Goal: Task Accomplishment & Management: Use online tool/utility

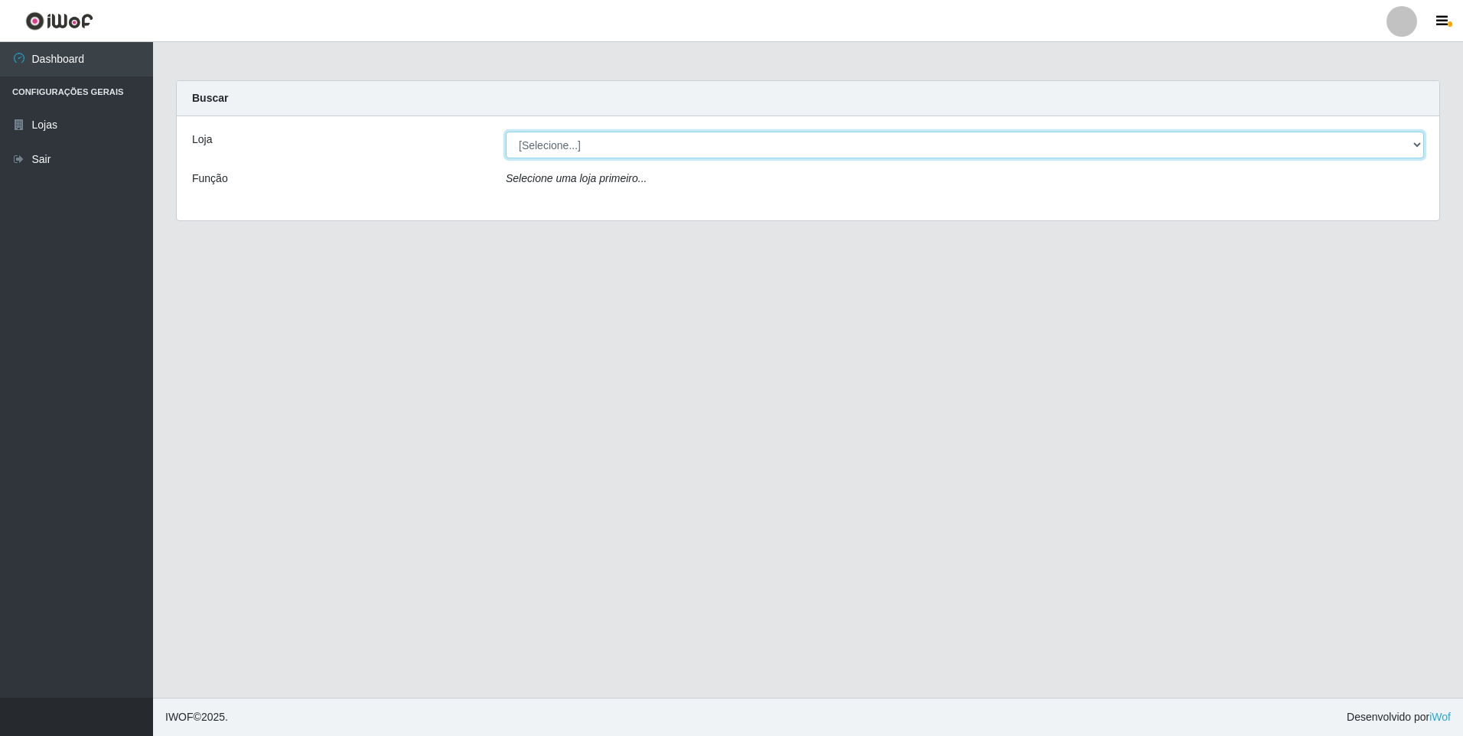
click at [566, 145] on select "[Selecione...] Atacado Vem - [STREET_ADDRESS]" at bounding box center [965, 145] width 918 height 27
select select "461"
click at [506, 132] on select "[Selecione...] Atacado Vem - [STREET_ADDRESS]" at bounding box center [965, 145] width 918 height 27
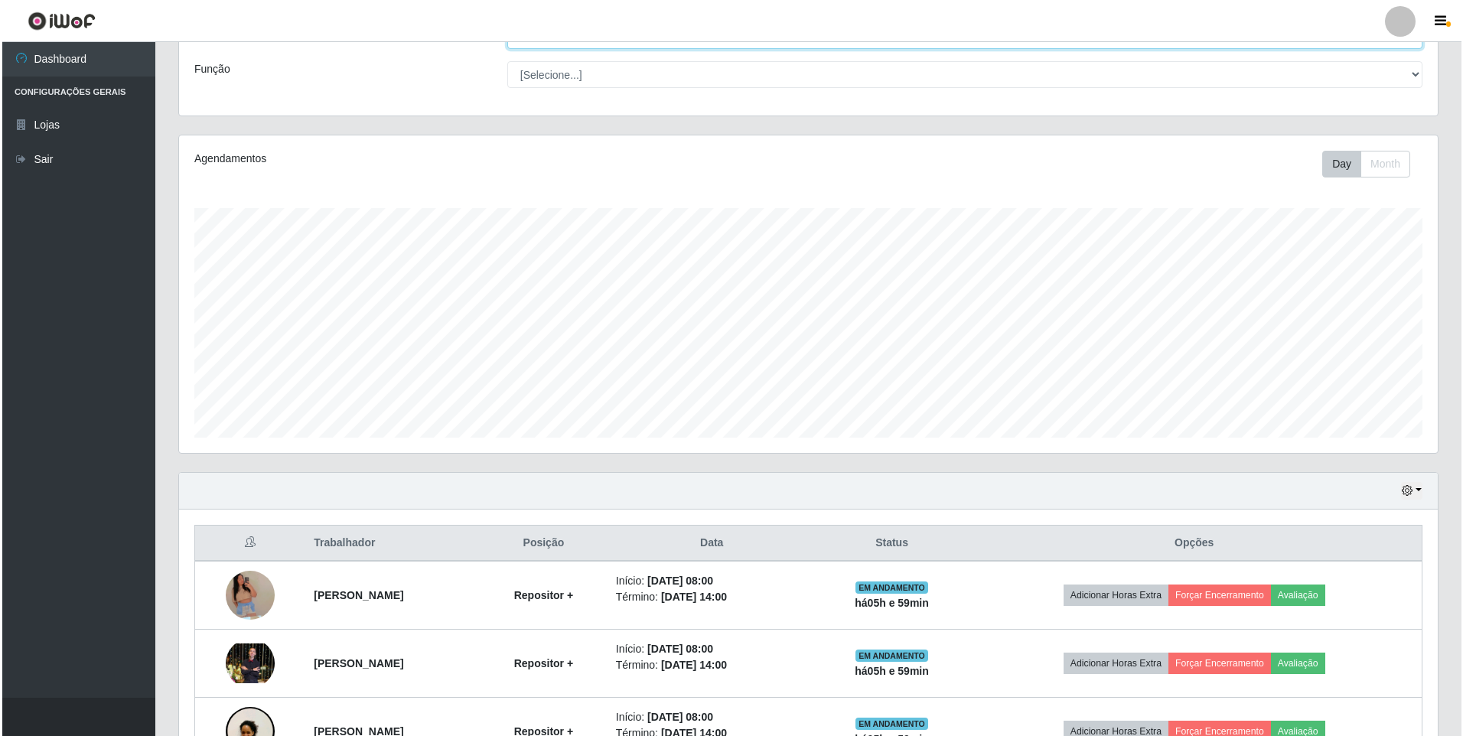
scroll to position [536, 0]
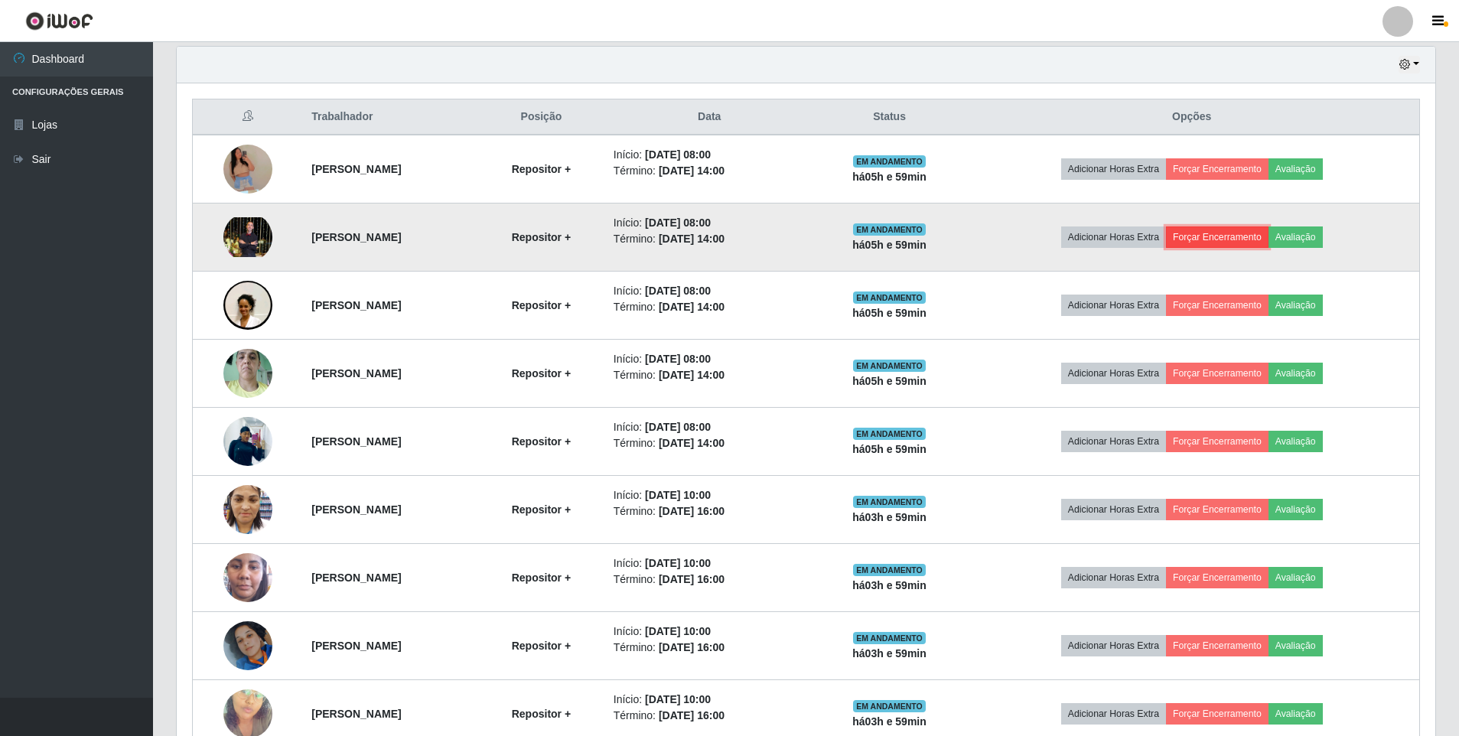
click at [1234, 235] on button "Forçar Encerramento" at bounding box center [1217, 236] width 103 height 21
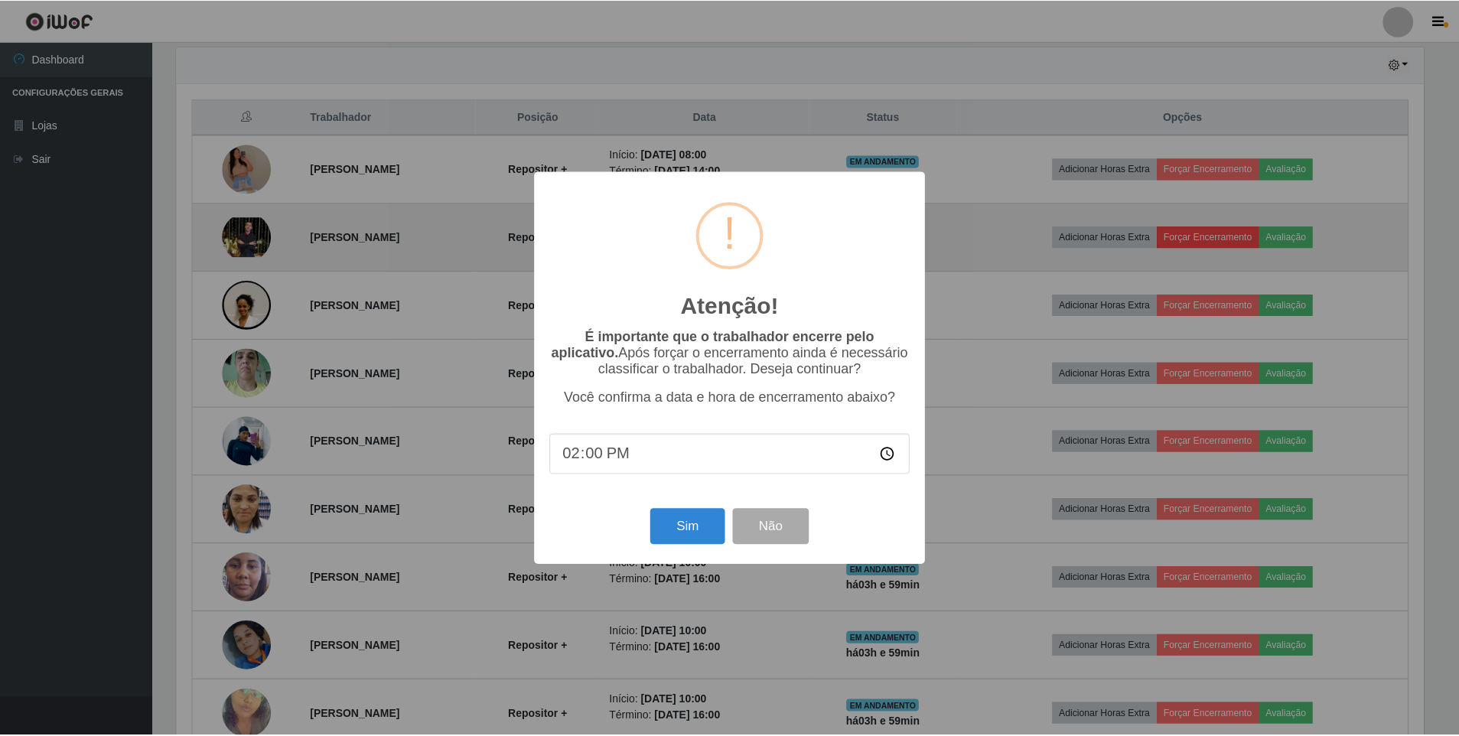
scroll to position [317, 1251]
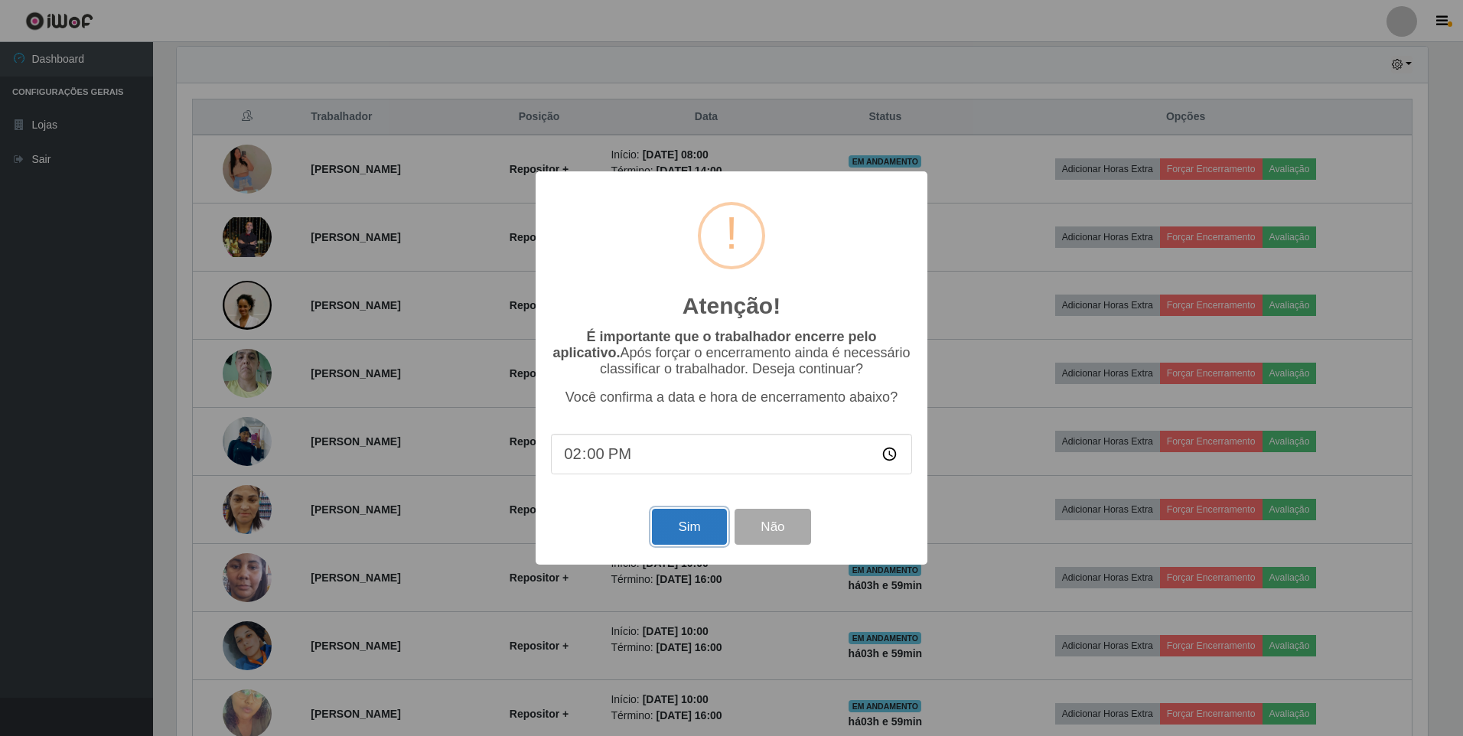
click at [694, 526] on button "Sim" at bounding box center [689, 527] width 74 height 36
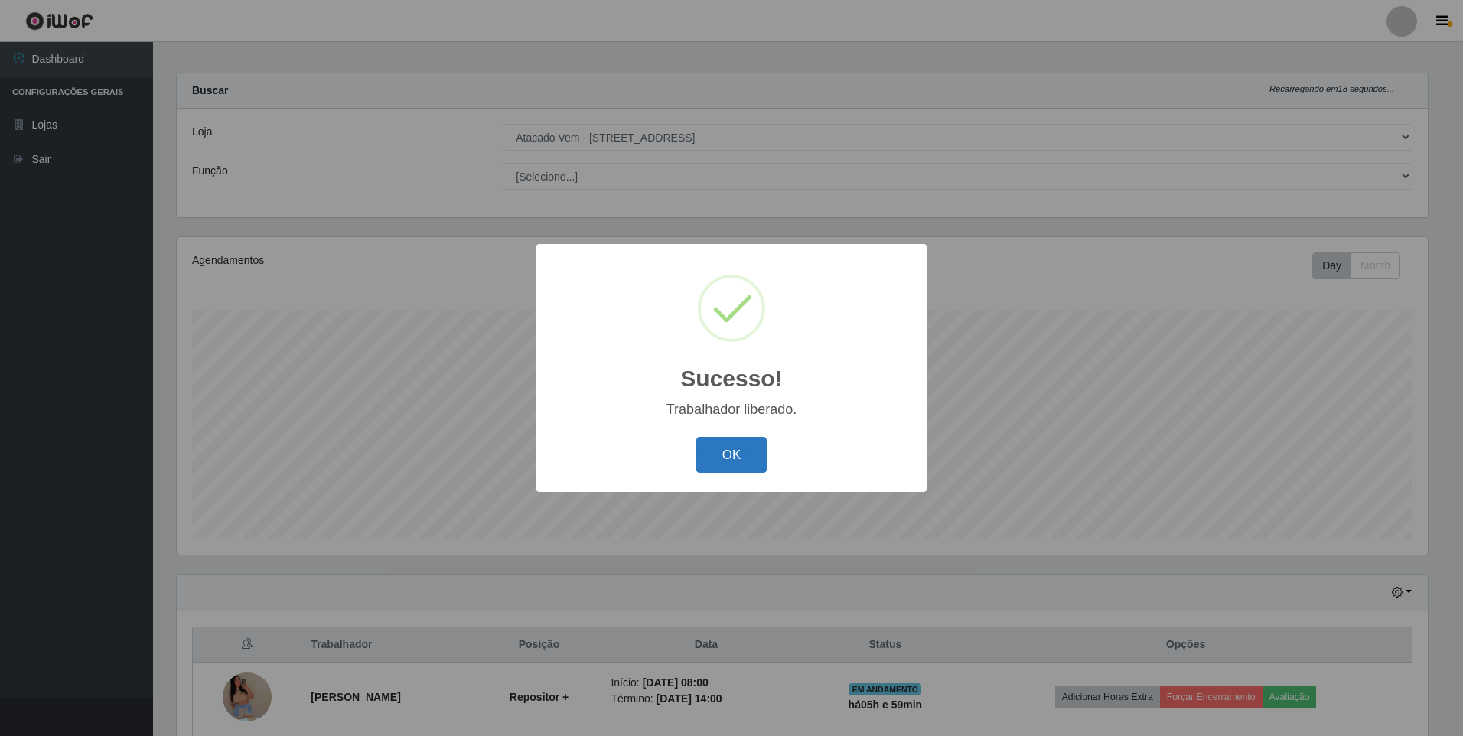
click at [734, 467] on button "OK" at bounding box center [731, 455] width 71 height 36
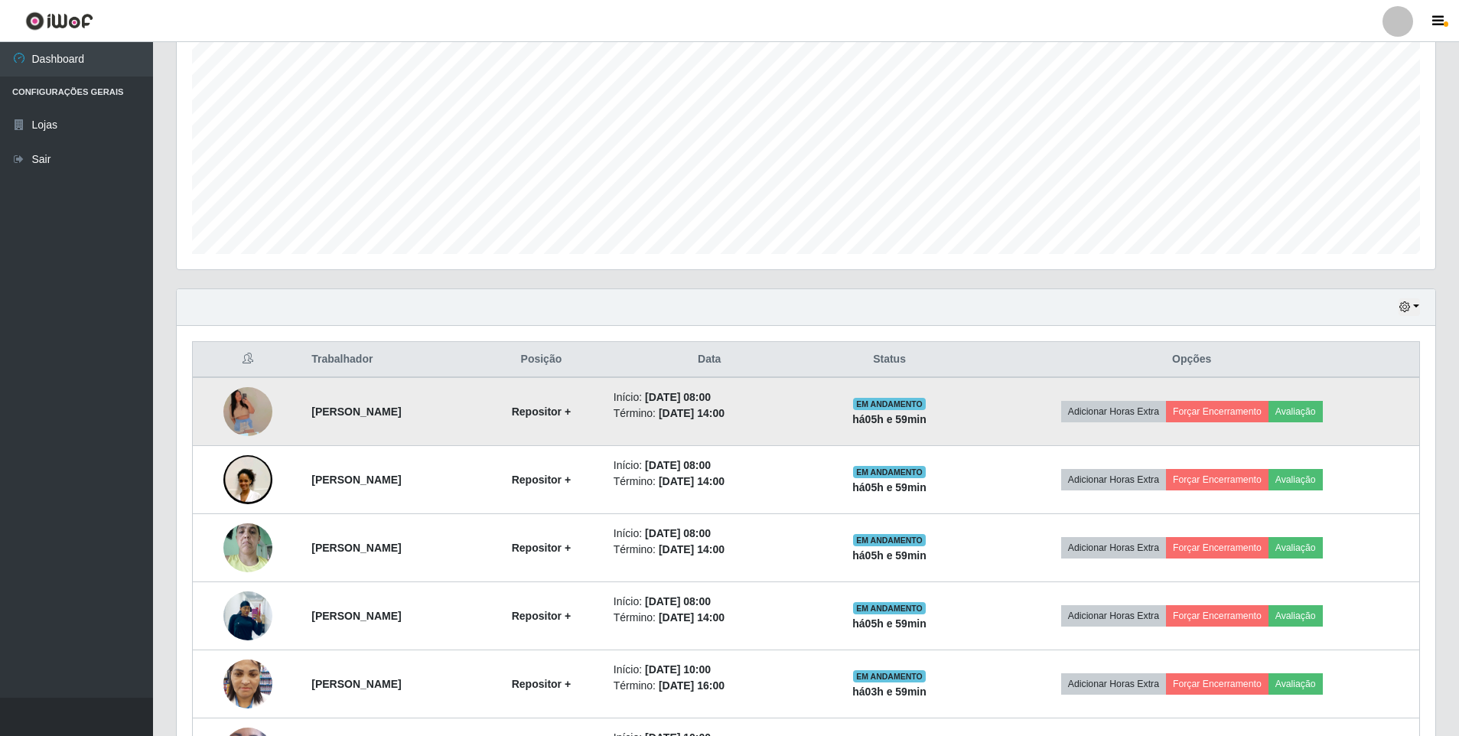
scroll to position [306, 0]
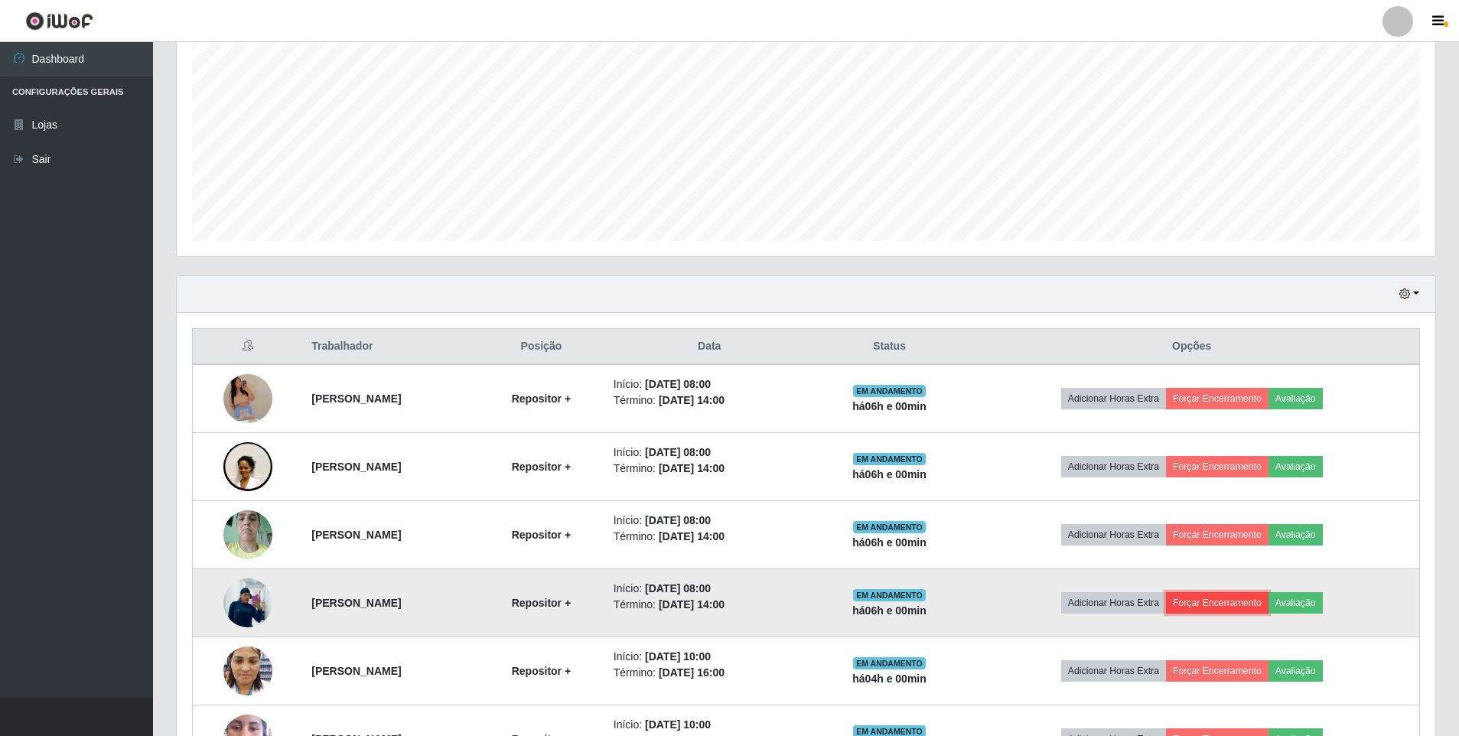
click at [1216, 602] on button "Forçar Encerramento" at bounding box center [1217, 602] width 103 height 21
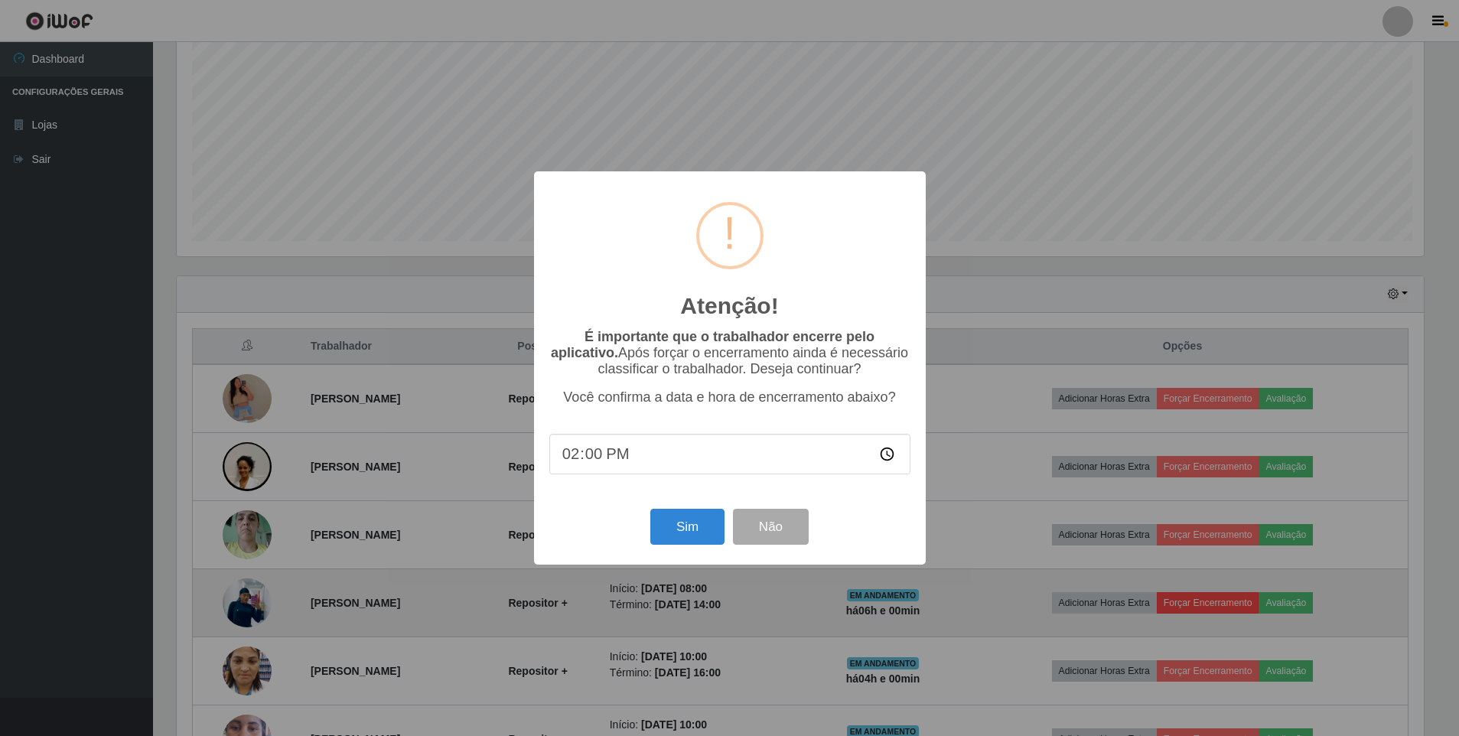
scroll to position [317, 1251]
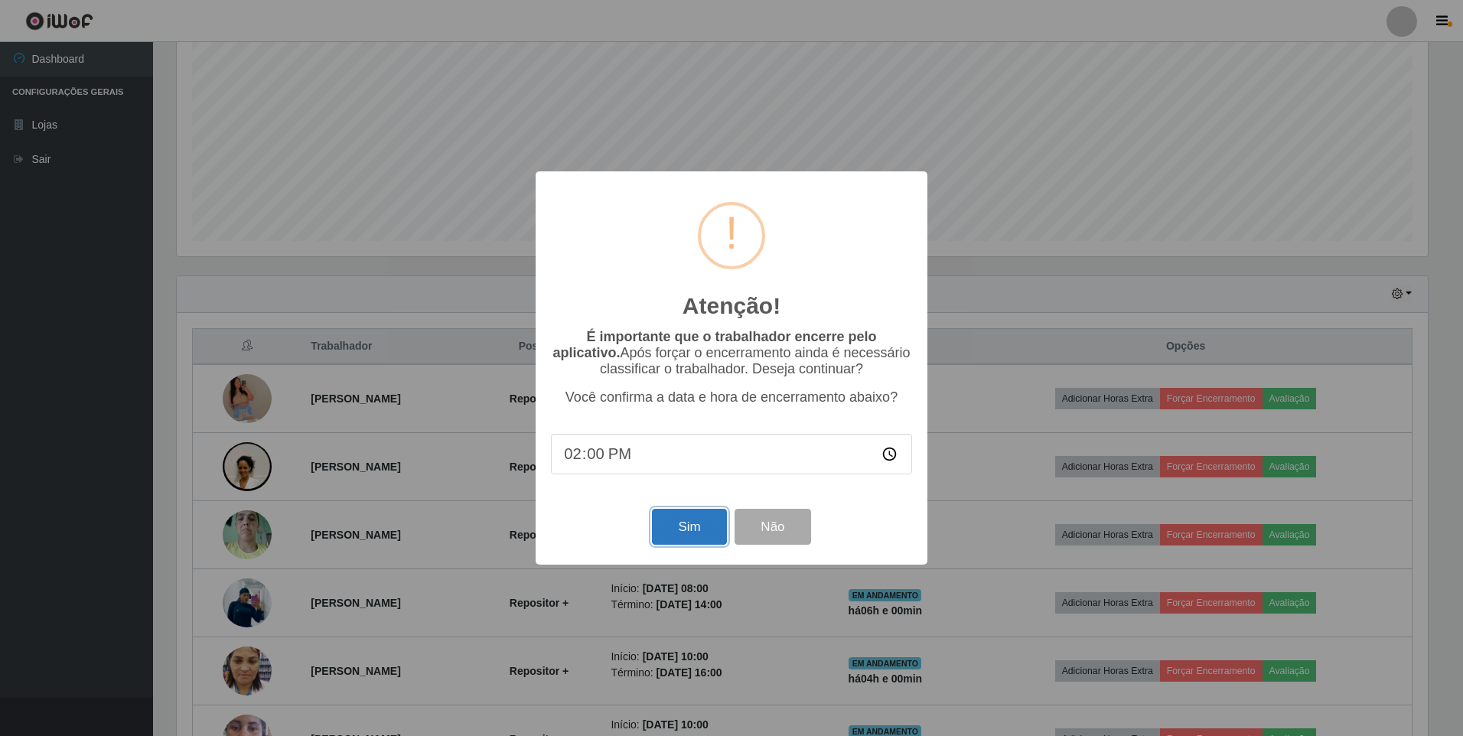
click at [695, 521] on button "Sim" at bounding box center [689, 527] width 74 height 36
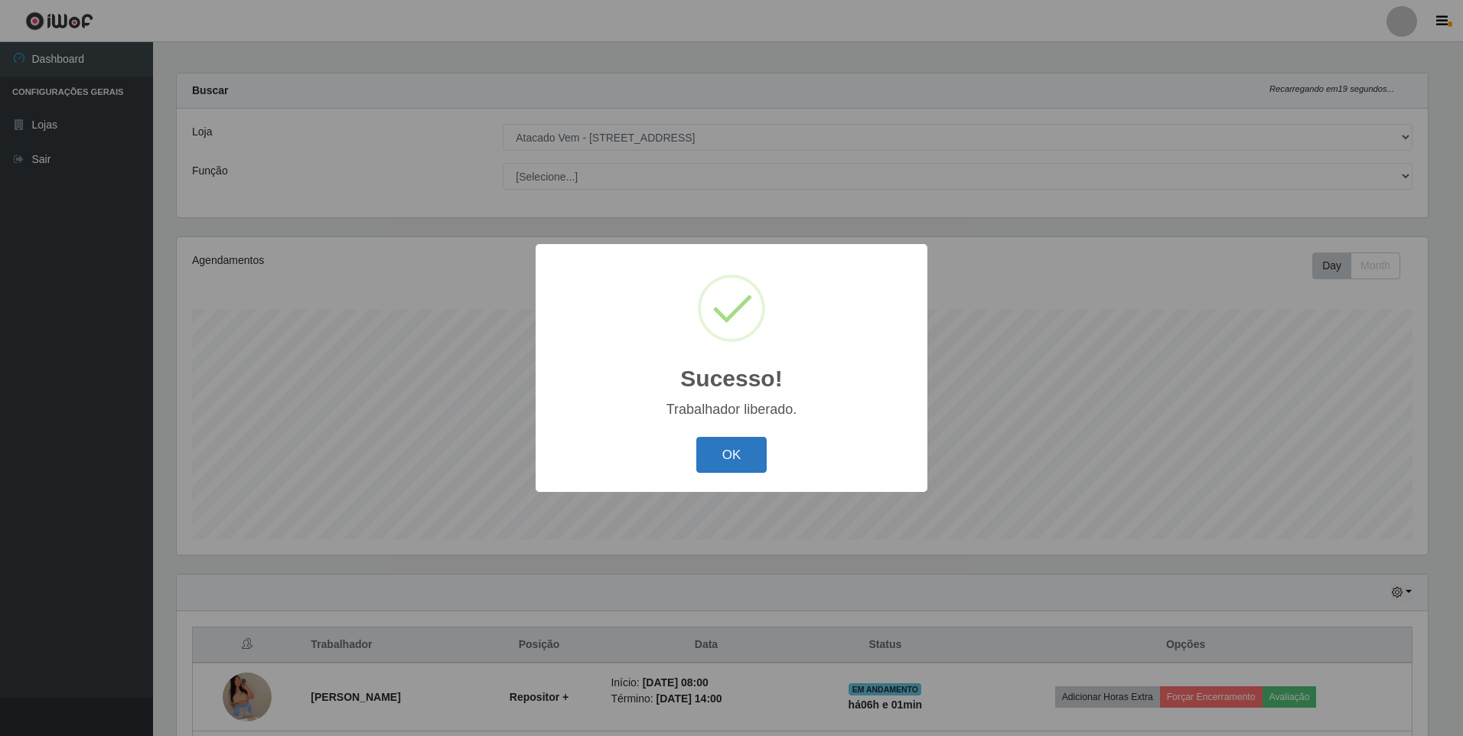
click at [699, 451] on button "OK" at bounding box center [731, 455] width 71 height 36
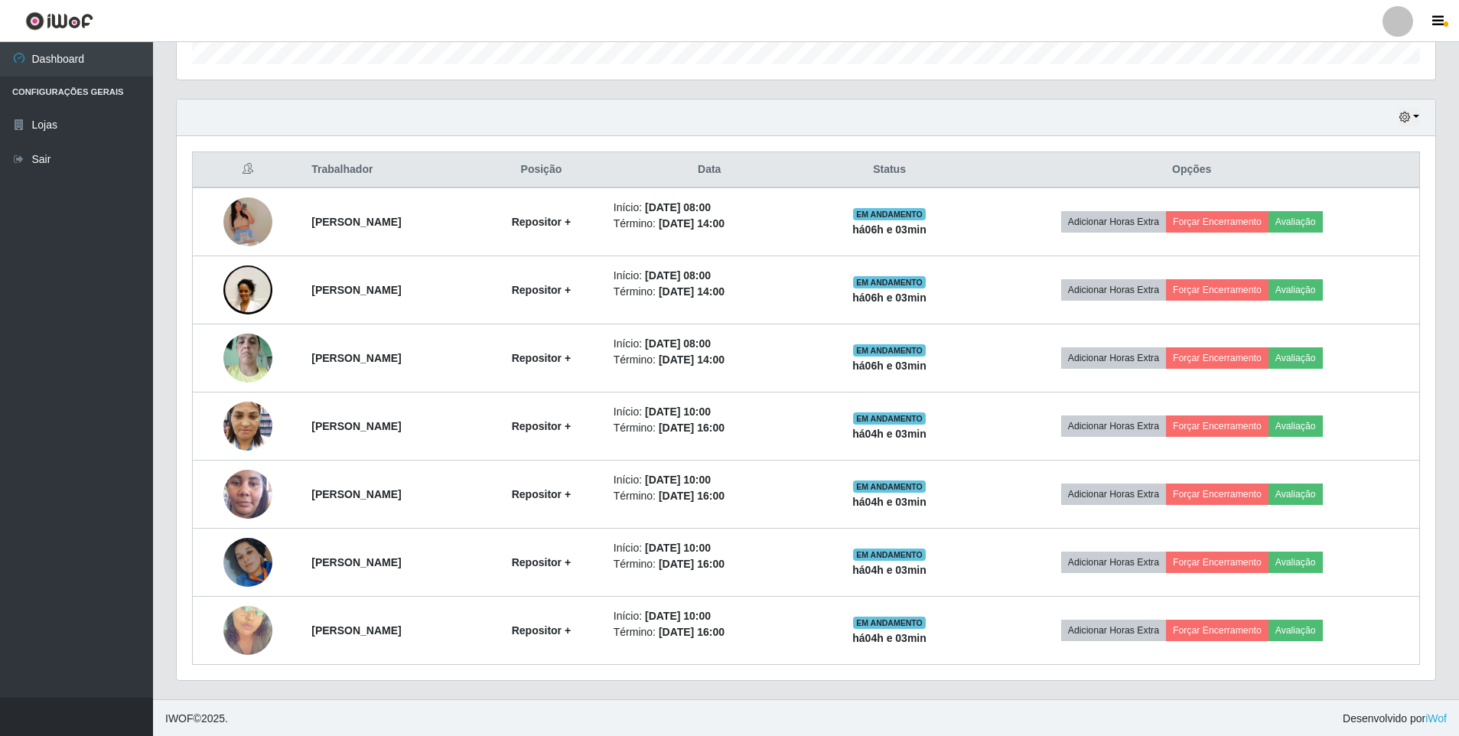
scroll to position [484, 0]
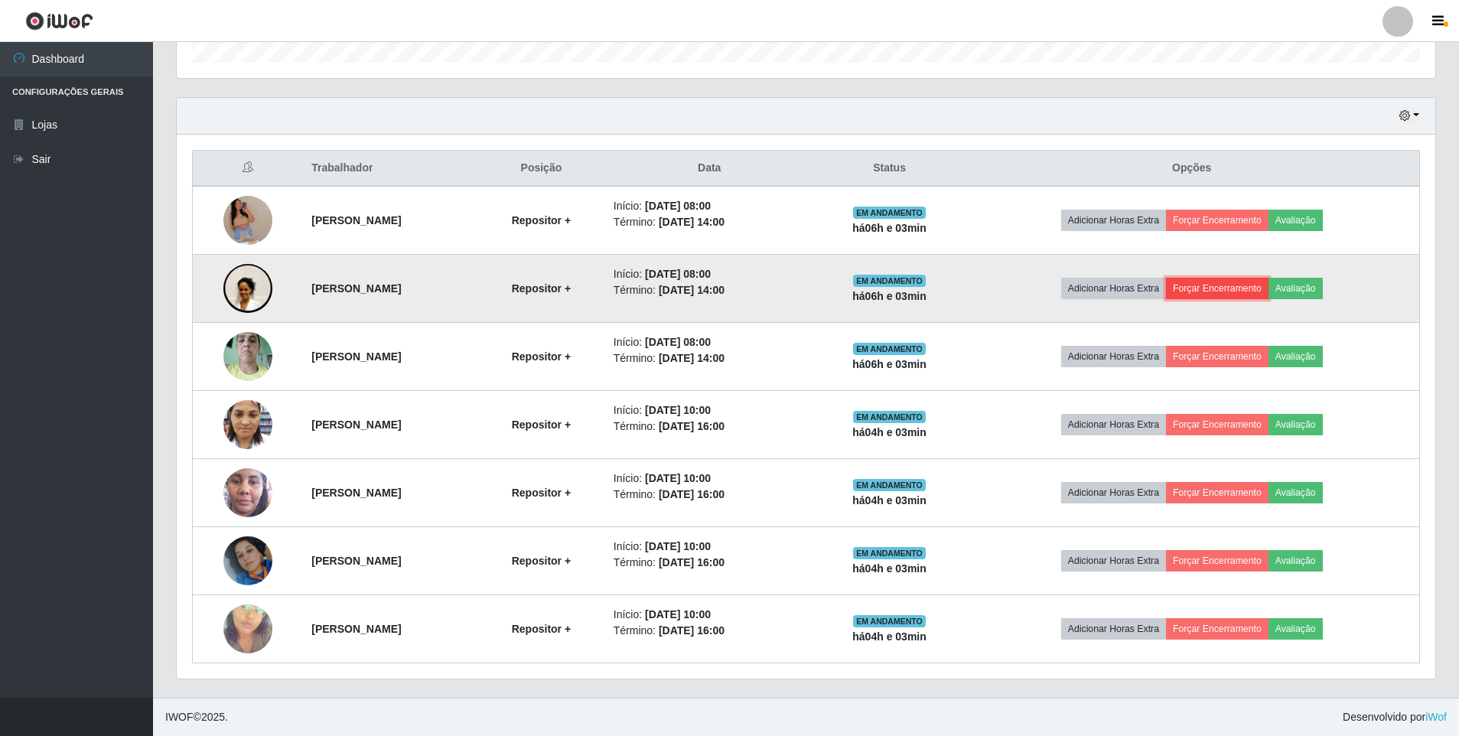
click at [1263, 288] on button "Forçar Encerramento" at bounding box center [1217, 288] width 103 height 21
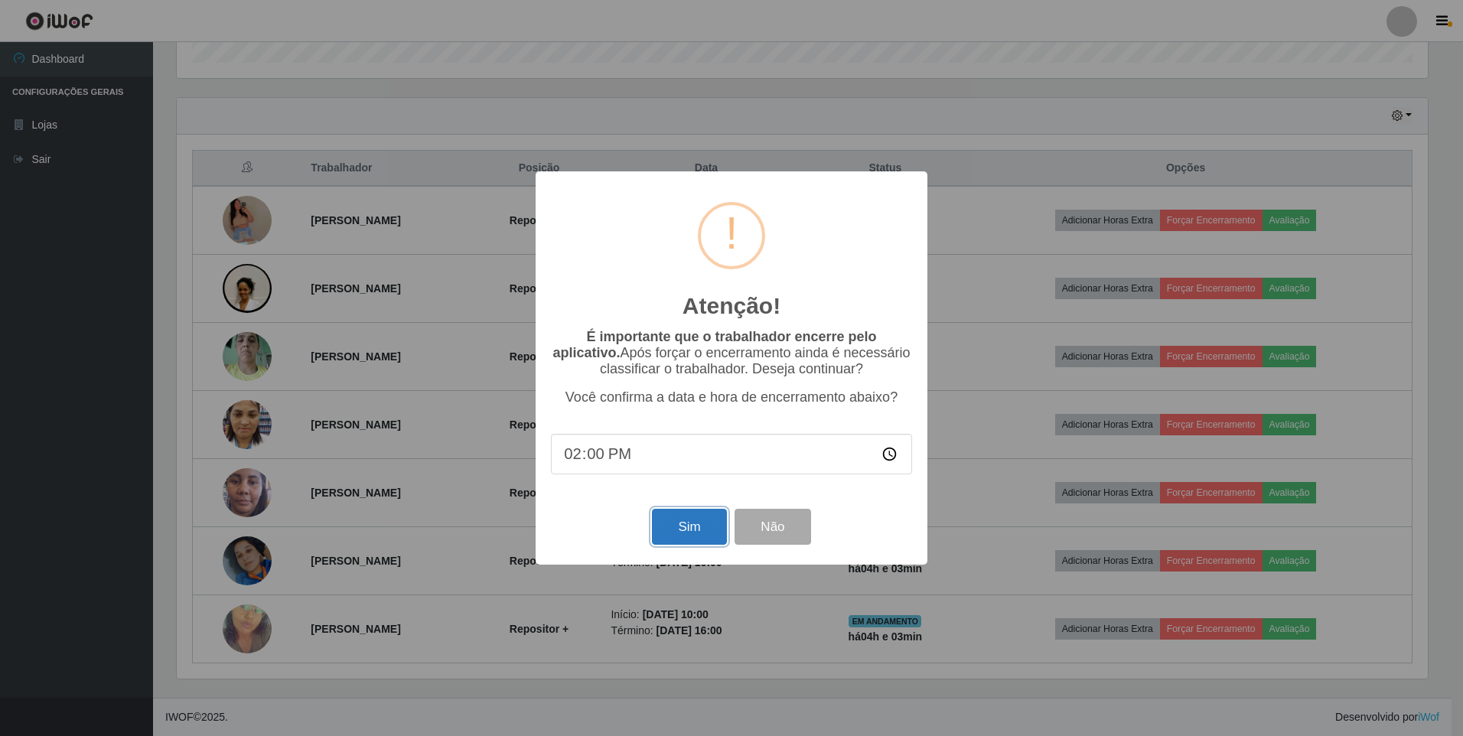
click at [694, 542] on button "Sim" at bounding box center [689, 527] width 74 height 36
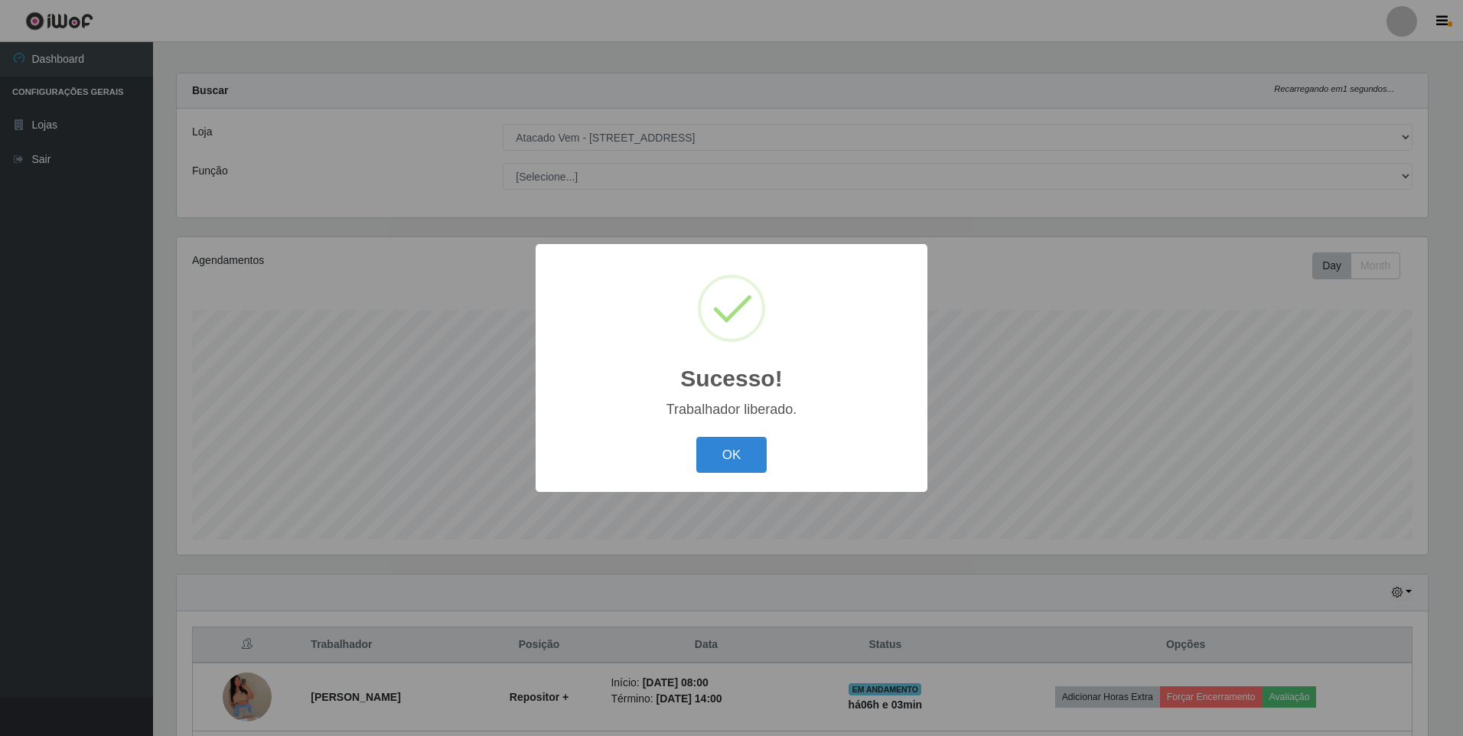
click at [773, 440] on div "OK Cancel" at bounding box center [731, 455] width 361 height 44
click at [762, 444] on button "OK" at bounding box center [731, 455] width 71 height 36
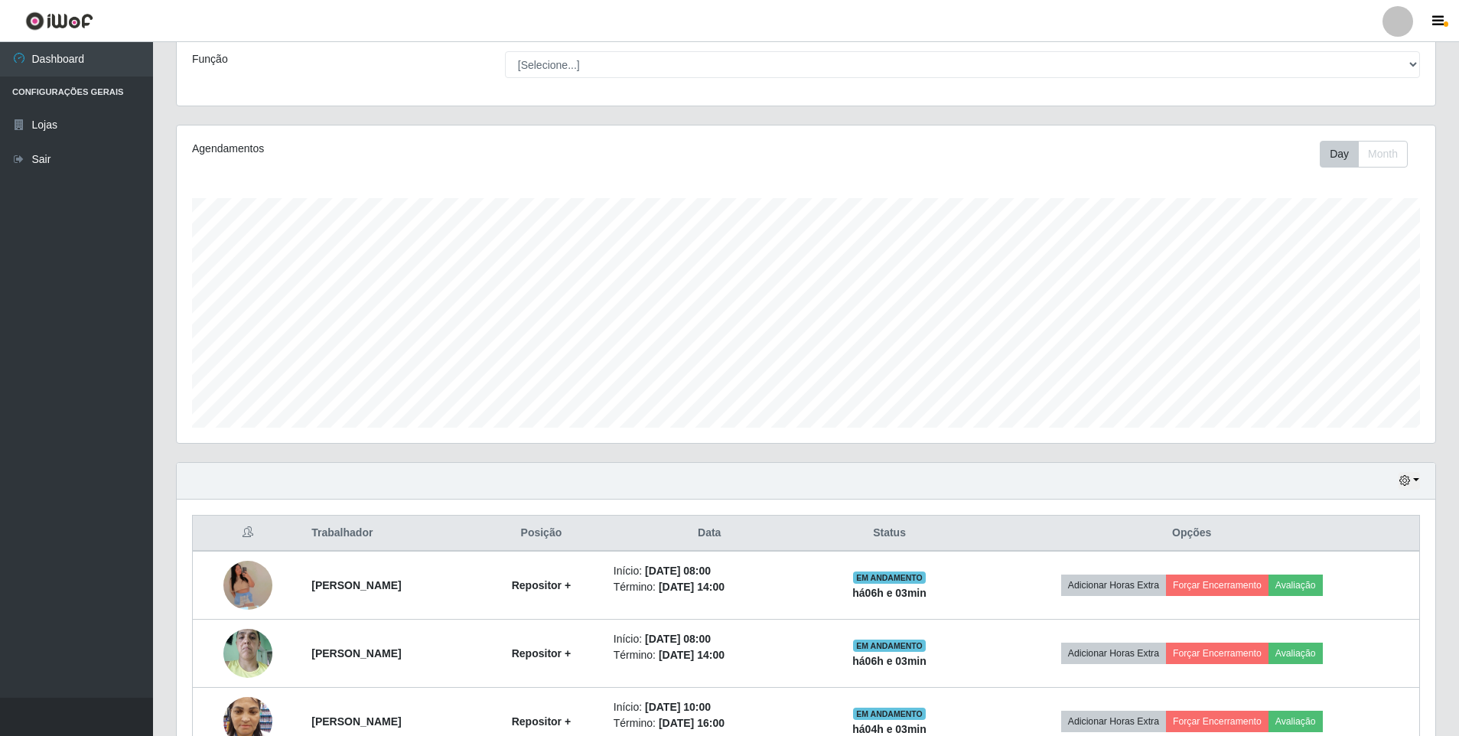
scroll to position [416, 0]
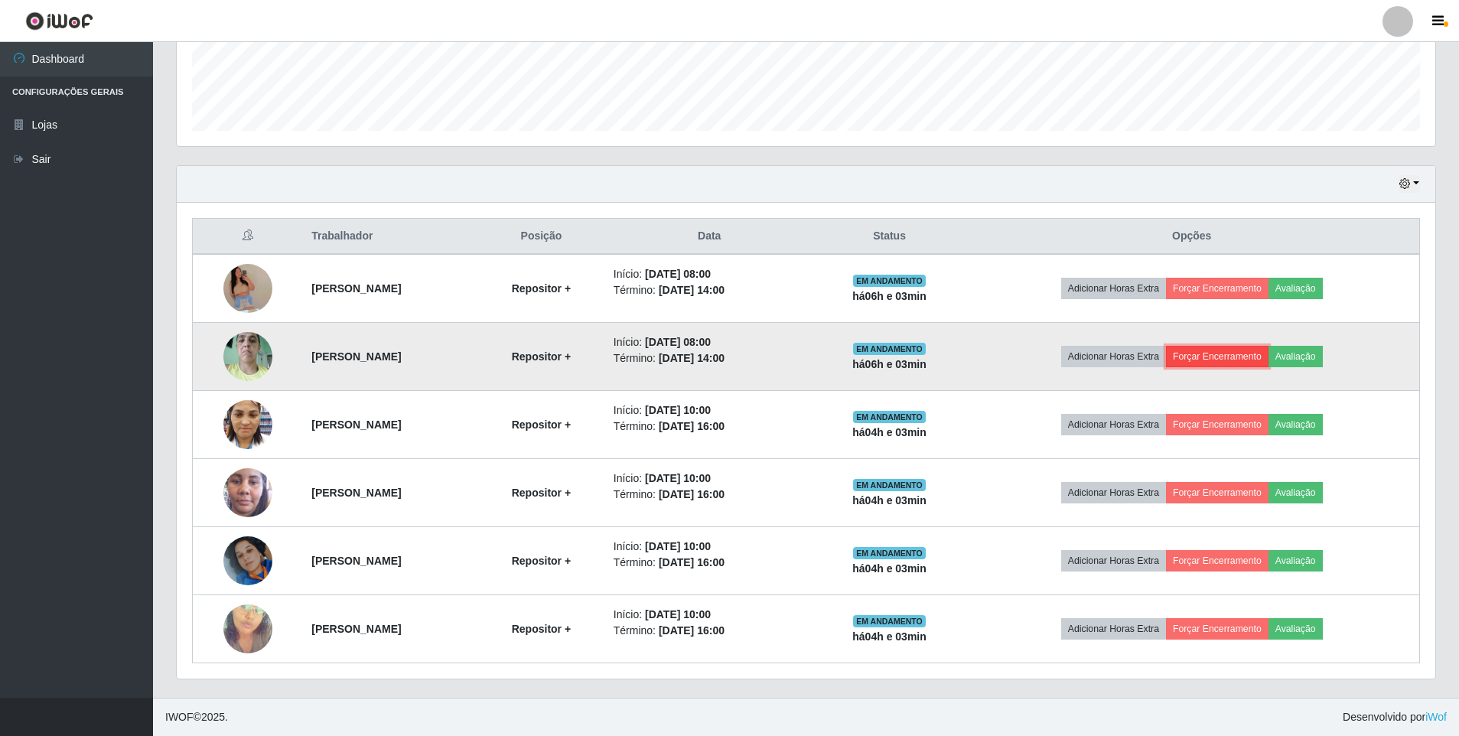
click at [1212, 356] on button "Forçar Encerramento" at bounding box center [1217, 356] width 103 height 21
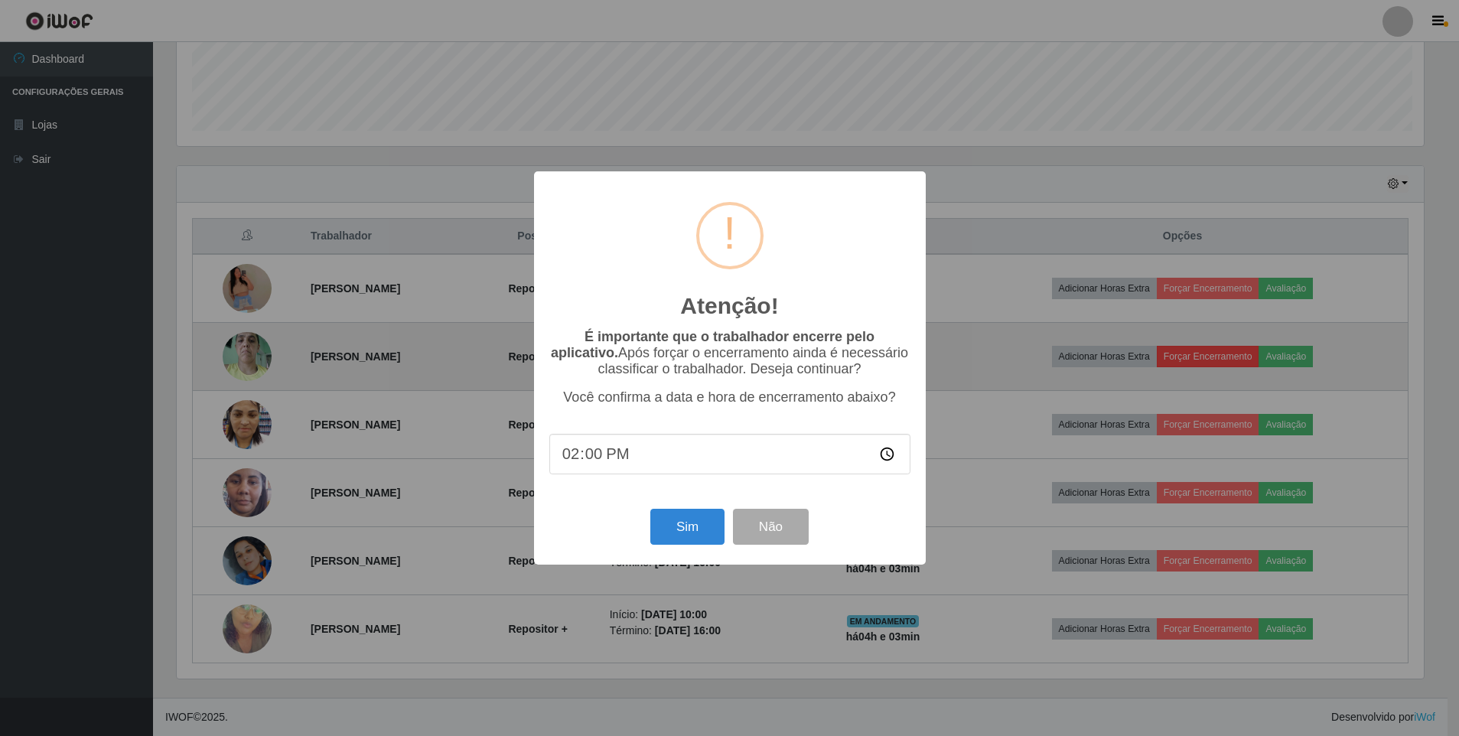
scroll to position [317, 1251]
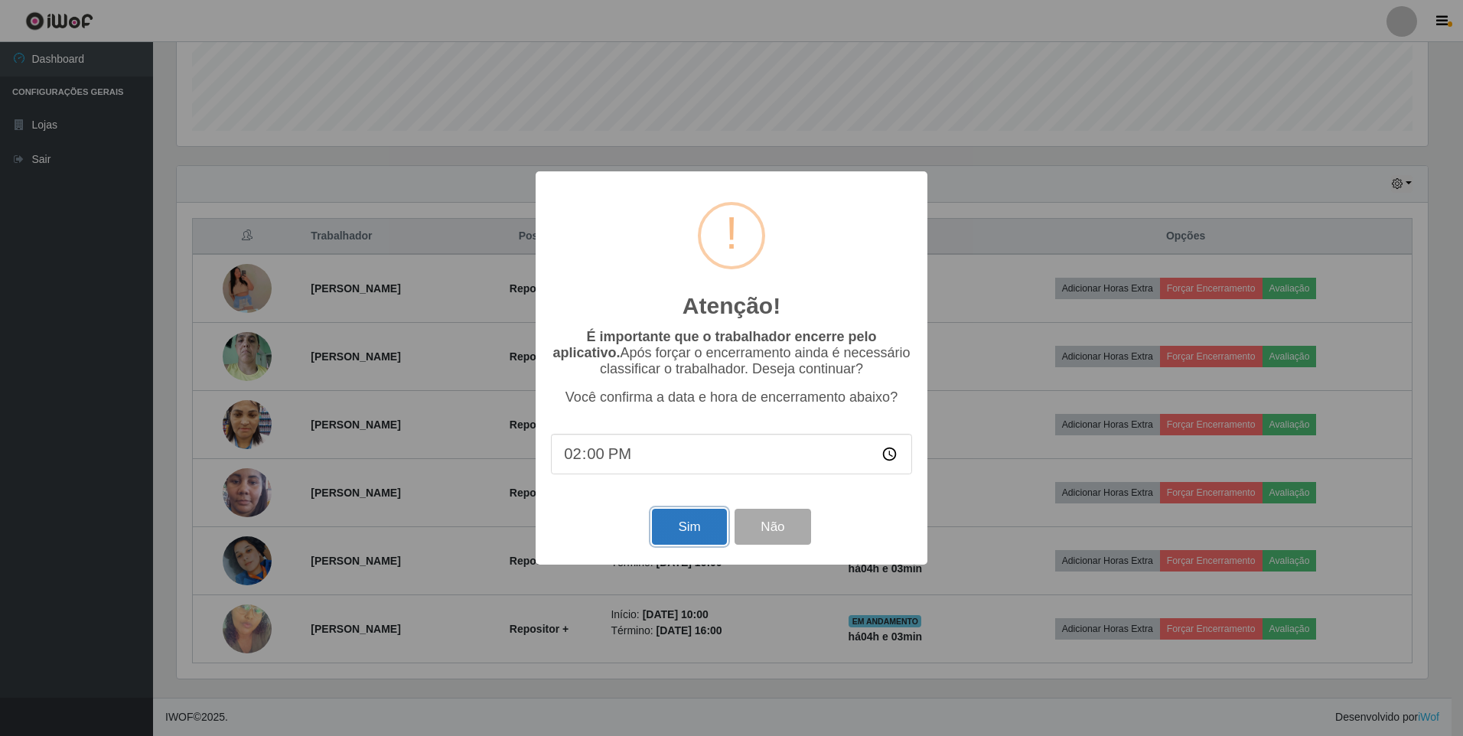
click at [688, 529] on button "Sim" at bounding box center [689, 527] width 74 height 36
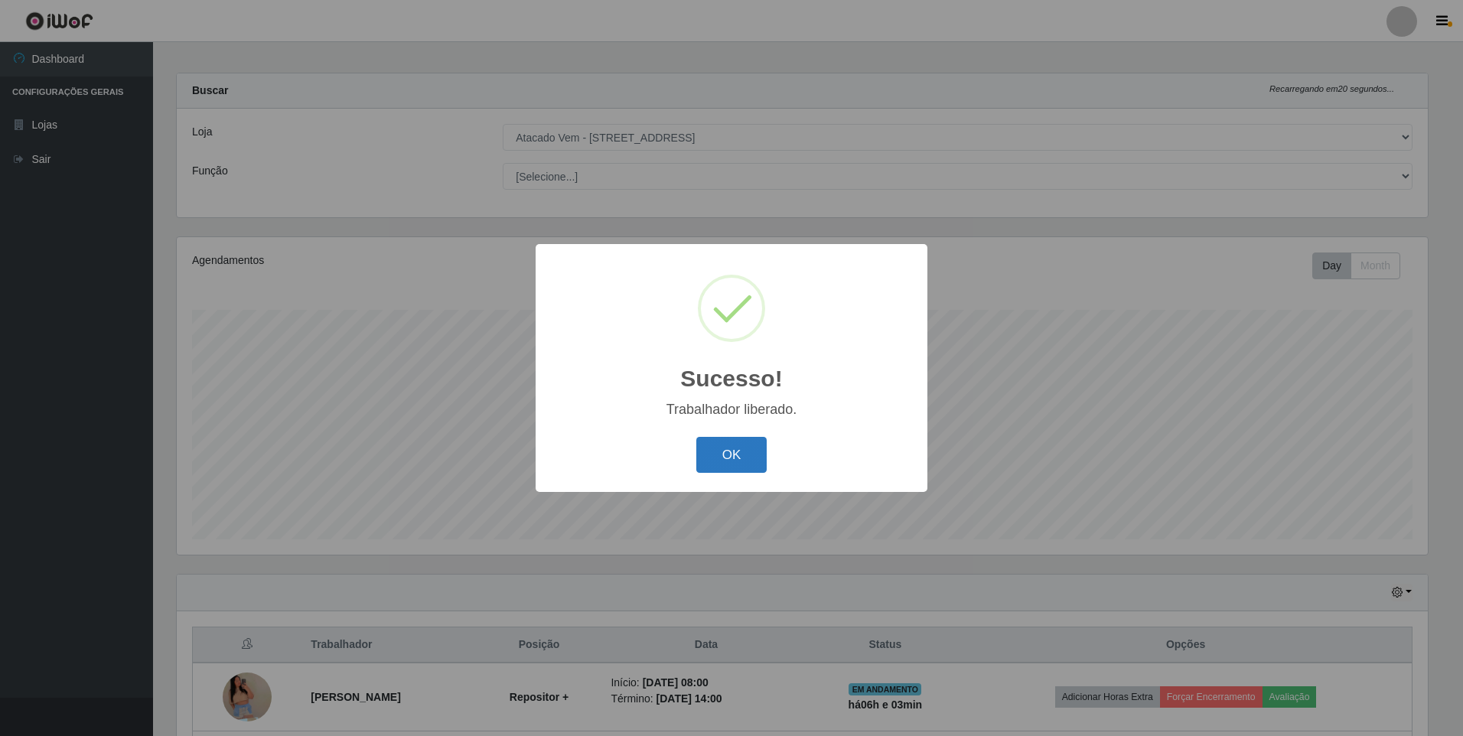
click at [711, 446] on button "OK" at bounding box center [731, 455] width 71 height 36
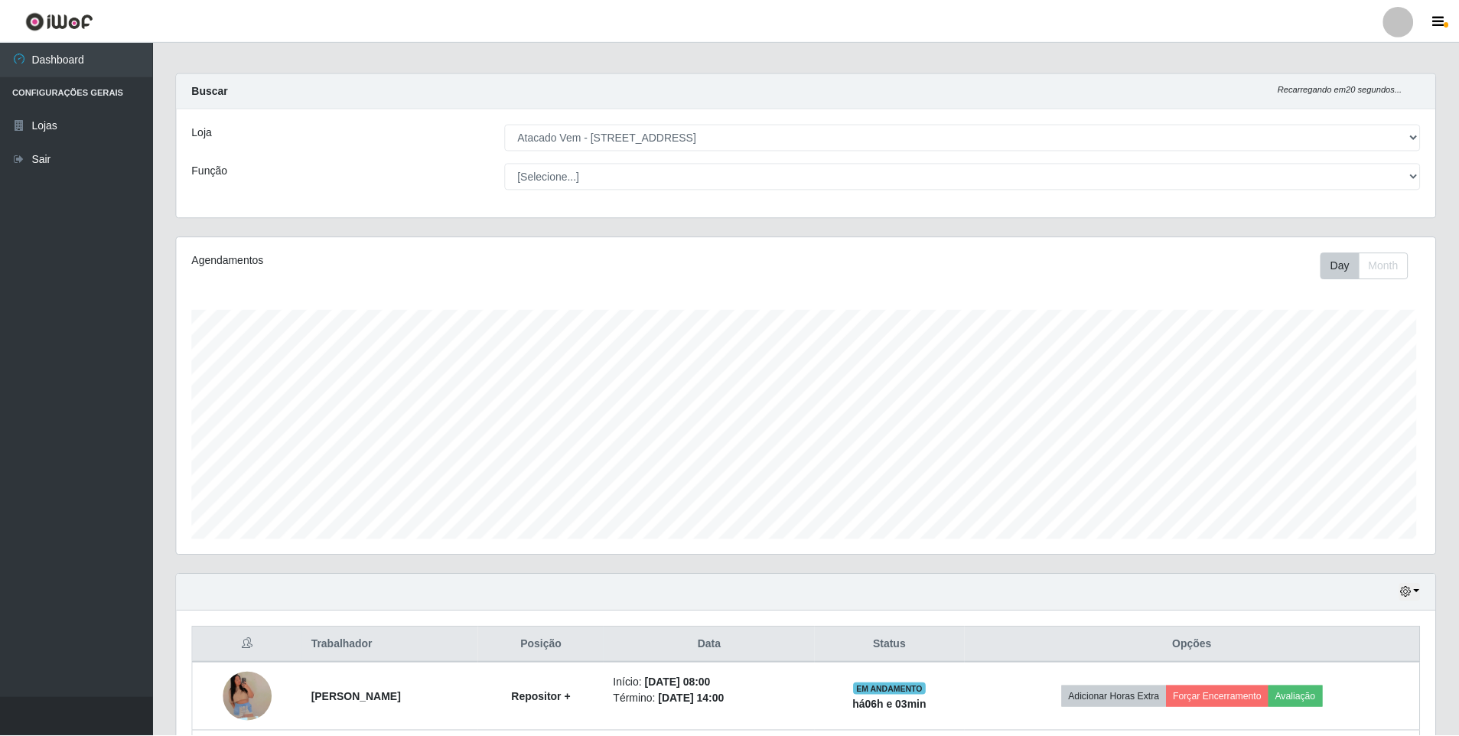
scroll to position [317, 1258]
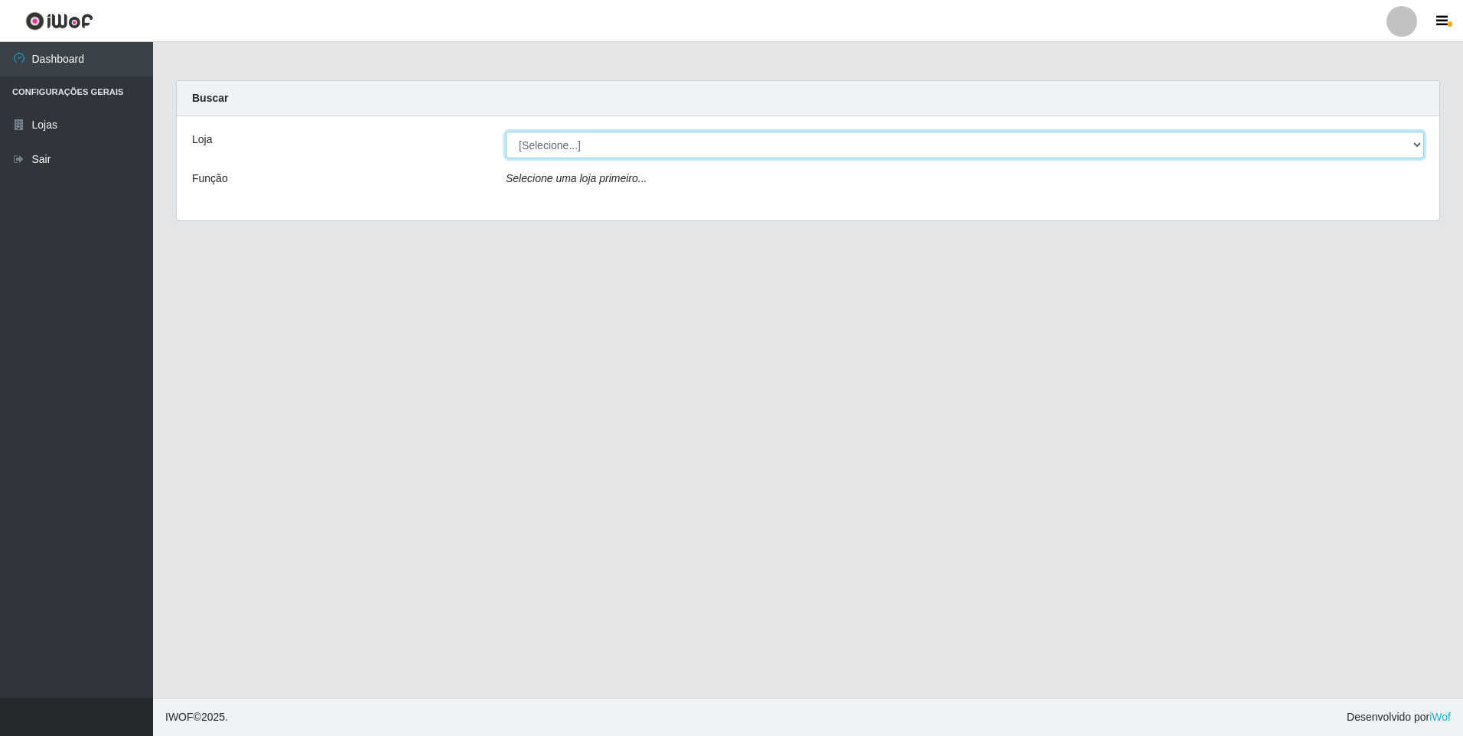
click at [549, 147] on select "[Selecione...] Atacado Vem - [STREET_ADDRESS]" at bounding box center [965, 145] width 918 height 27
select select "461"
click at [506, 132] on select "[Selecione...] Atacado Vem - [STREET_ADDRESS]" at bounding box center [965, 145] width 918 height 27
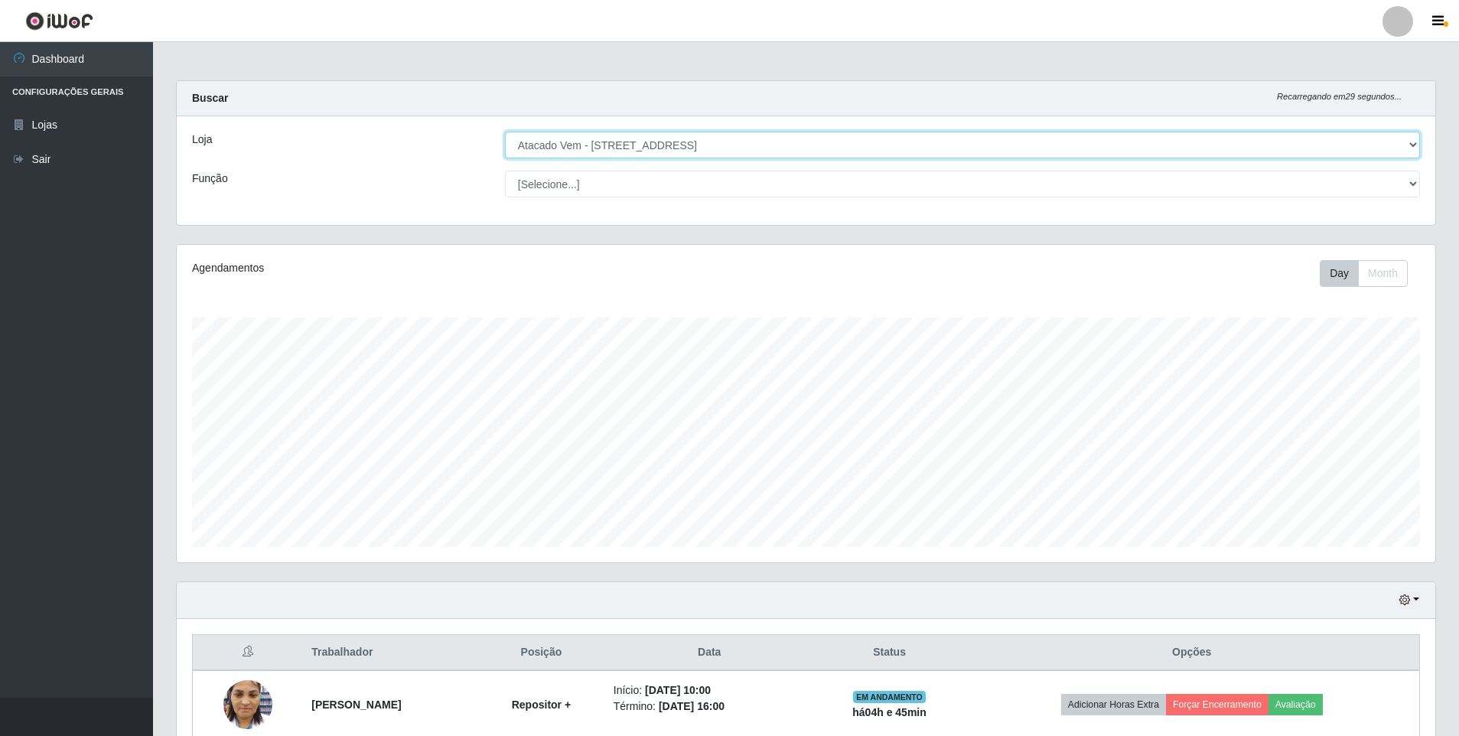
scroll to position [317, 1258]
